Goal: Task Accomplishment & Management: Complete application form

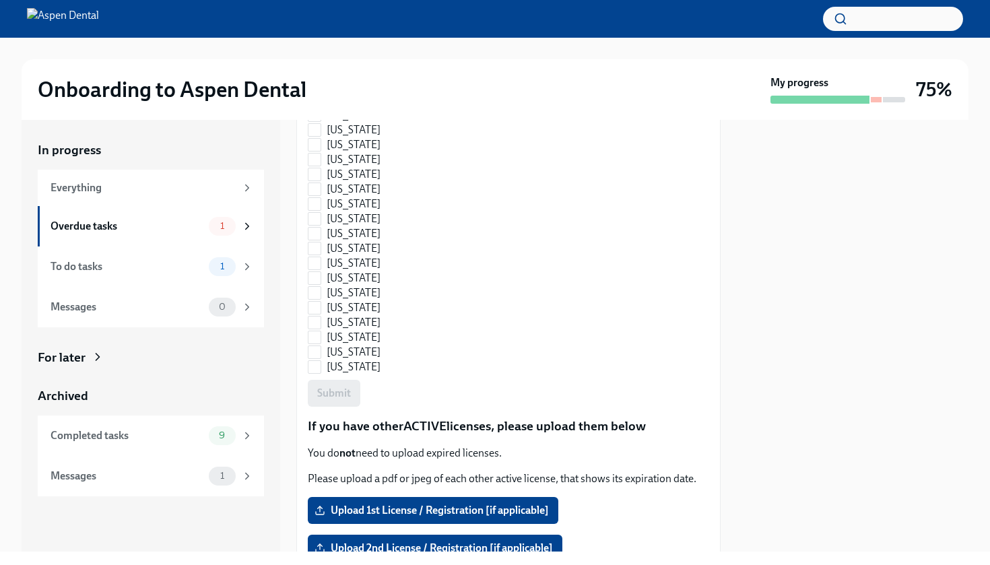
scroll to position [1079, 0]
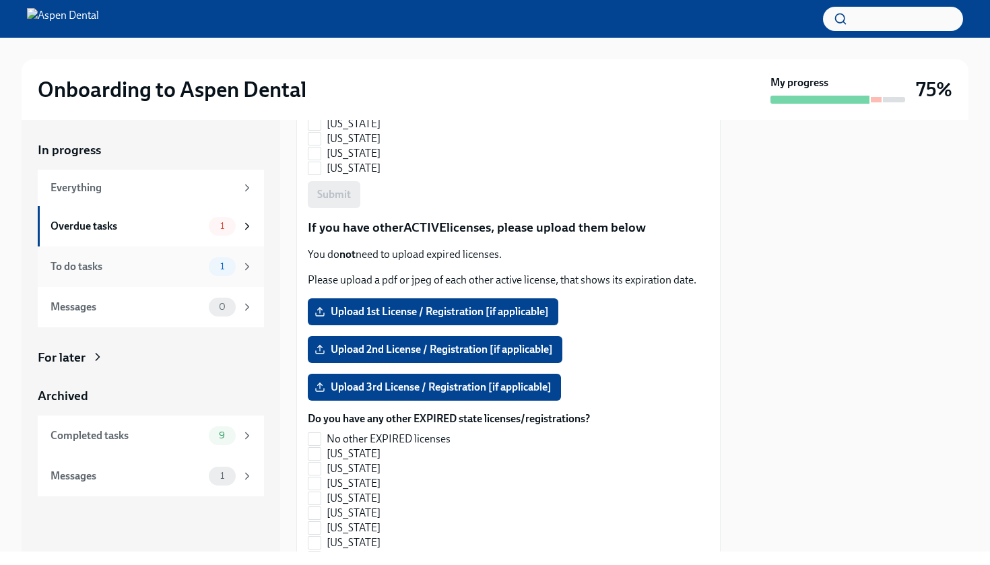
click at [115, 284] on div "To do tasks 1" at bounding box center [151, 267] width 226 height 40
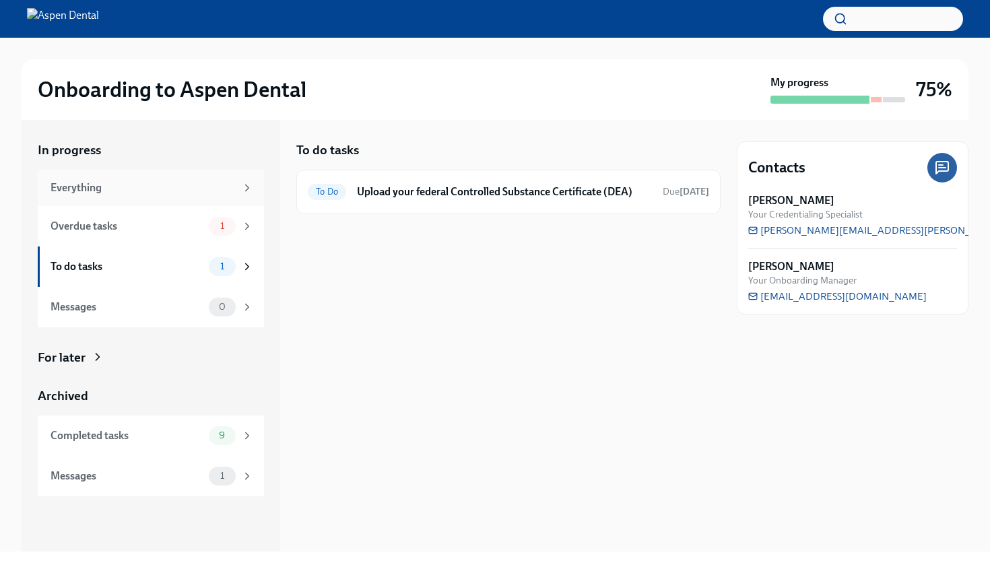
click at [156, 197] on div "Everything" at bounding box center [151, 188] width 226 height 36
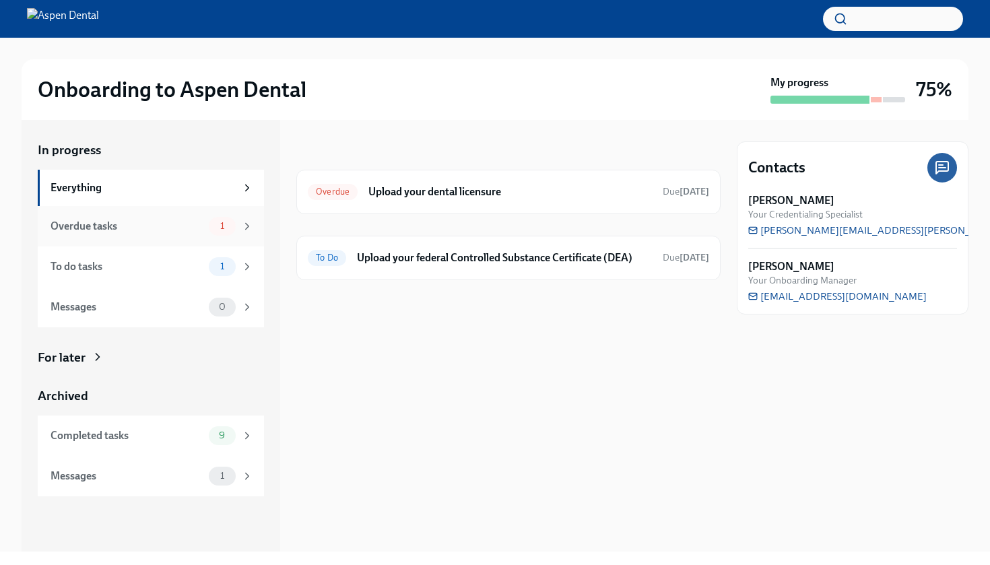
click at [158, 230] on div "Overdue tasks" at bounding box center [127, 226] width 153 height 15
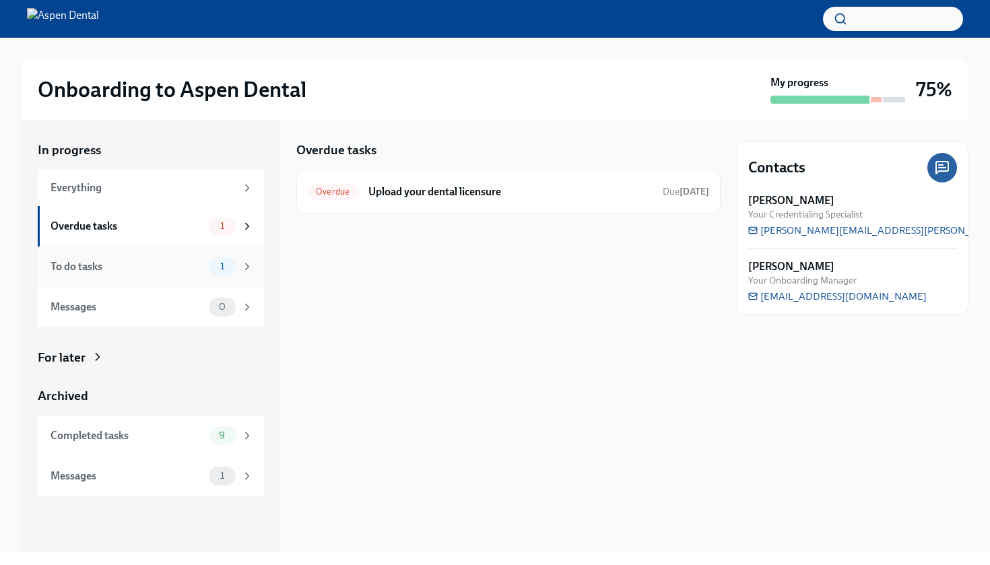
click at [154, 260] on div "To do tasks" at bounding box center [127, 266] width 153 height 15
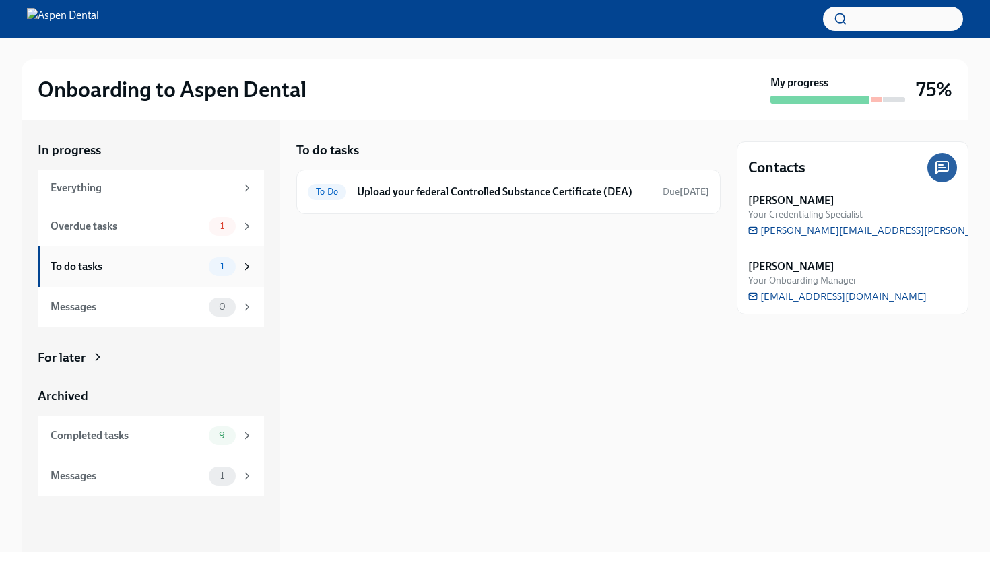
click at [162, 247] on div "To do tasks 1" at bounding box center [151, 267] width 226 height 40
click at [168, 232] on div "Overdue tasks" at bounding box center [127, 226] width 153 height 15
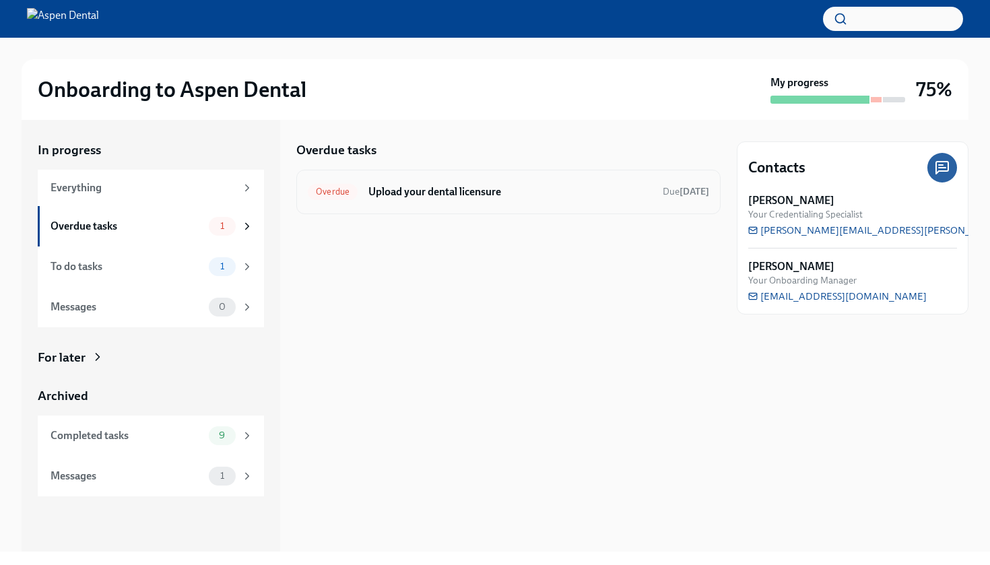
click at [396, 206] on div "Overdue Upload your dental licensure Due 4 days ago" at bounding box center [508, 192] width 424 height 44
click at [484, 200] on div "Overdue Upload your dental licensure Due 4 days ago" at bounding box center [509, 192] width 402 height 22
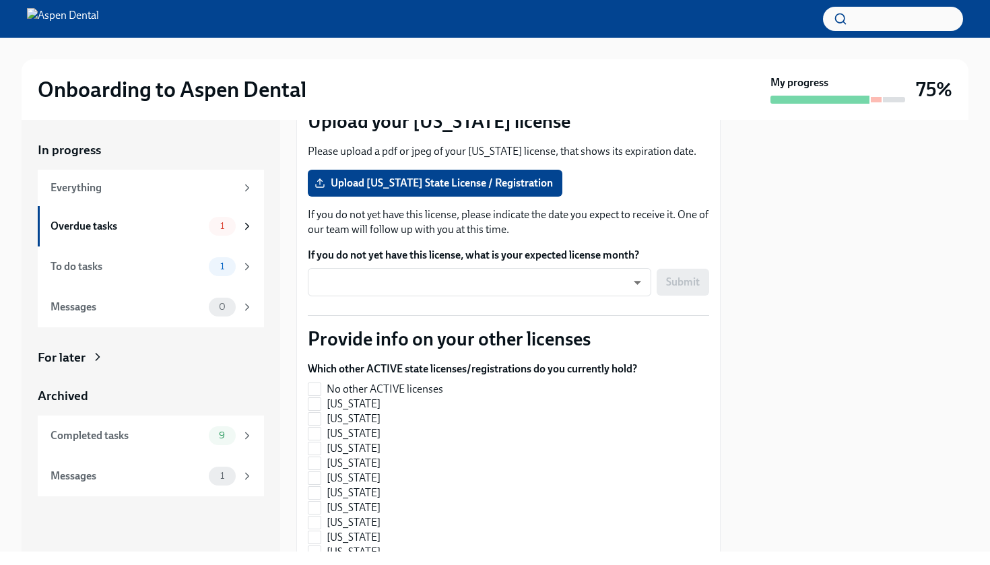
scroll to position [107, 0]
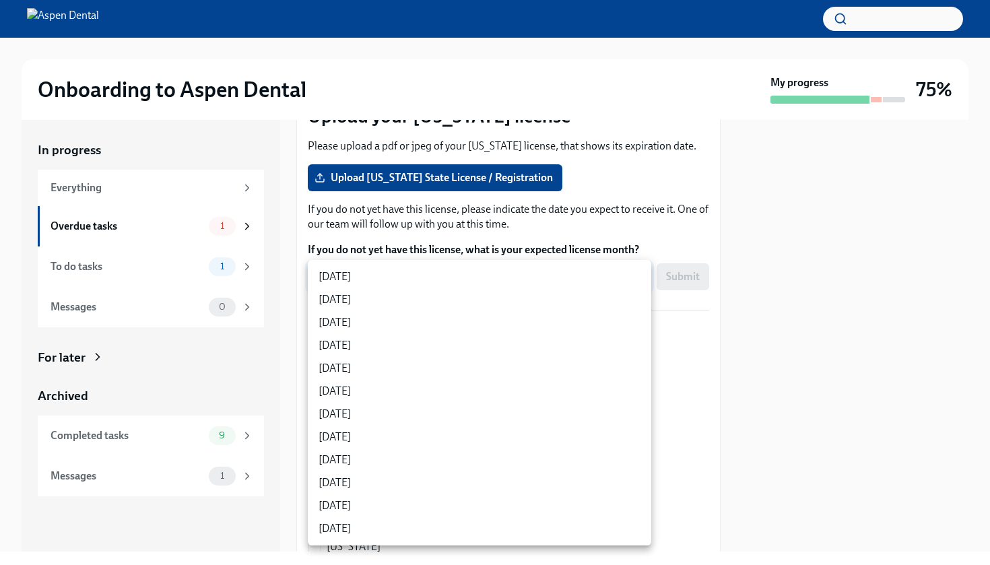
click at [494, 276] on body "Onboarding to Aspen Dental My progress 75% In progress Everything Overdue tasks…" at bounding box center [495, 282] width 990 height 565
click at [511, 214] on div at bounding box center [495, 282] width 990 height 565
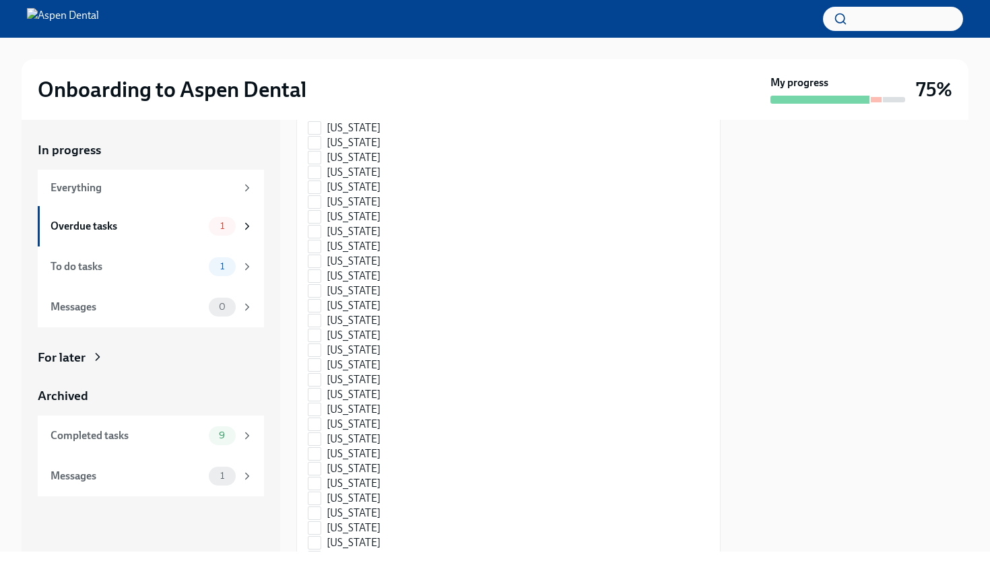
scroll to position [408, 0]
click at [319, 296] on input "Illinois" at bounding box center [315, 290] width 12 height 12
checkbox input "true"
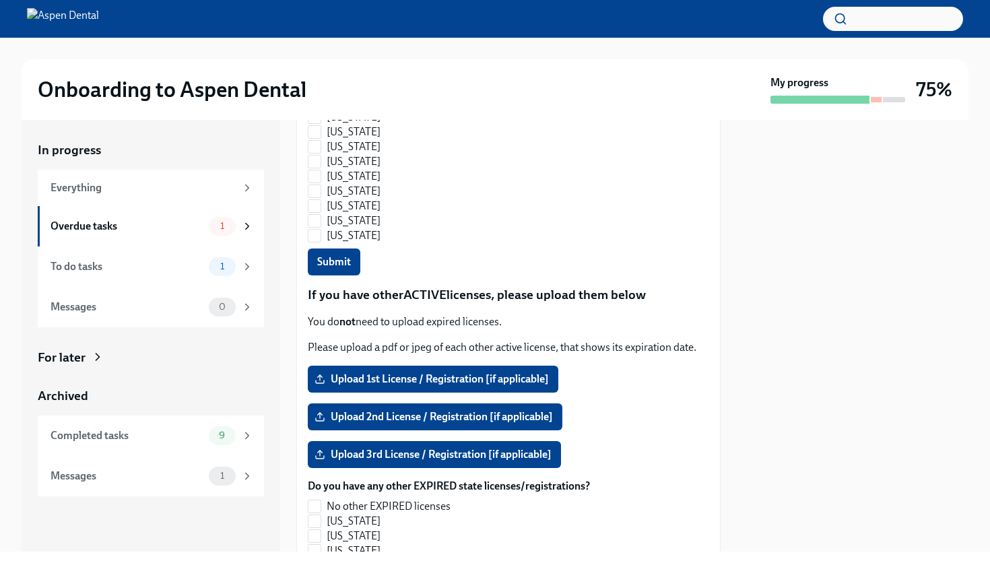
scroll to position [1065, 0]
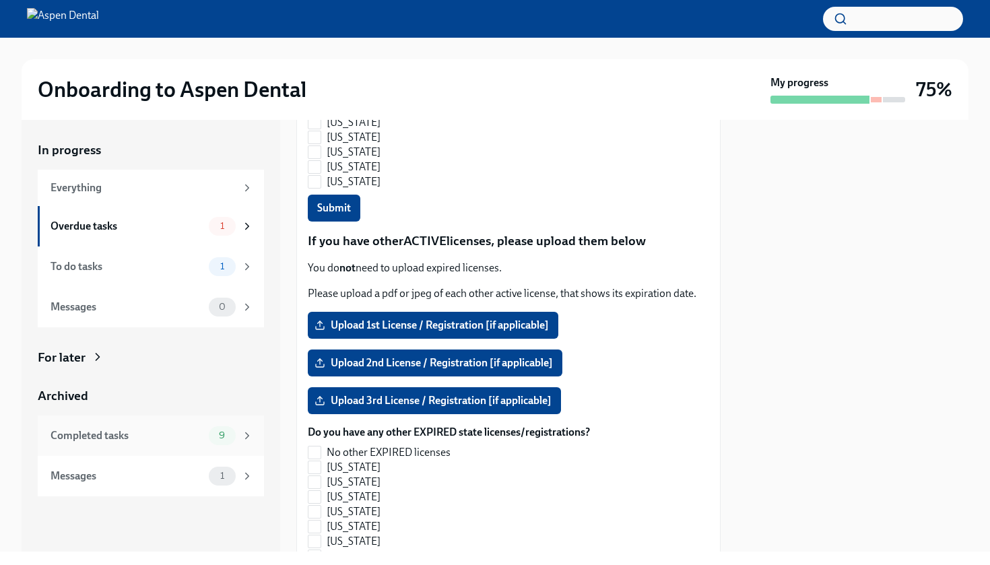
click at [91, 430] on div "Completed tasks" at bounding box center [127, 436] width 153 height 15
